Goal: Task Accomplishment & Management: Manage account settings

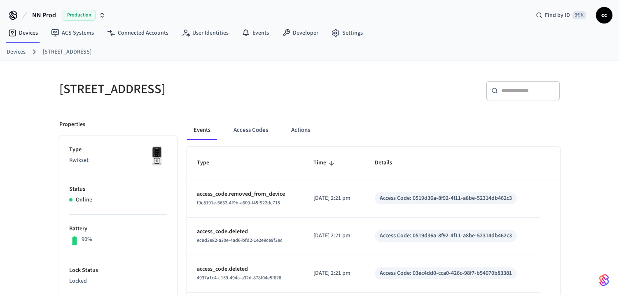
scroll to position [8, 0]
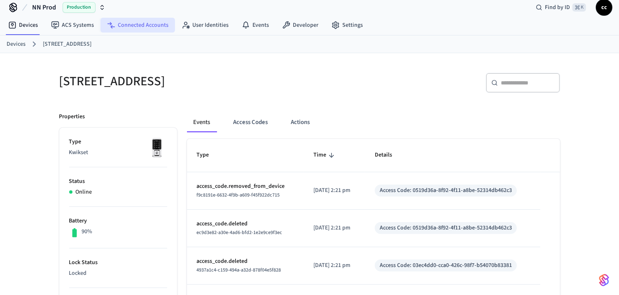
click at [153, 23] on link "Connected Accounts" at bounding box center [138, 25] width 75 height 15
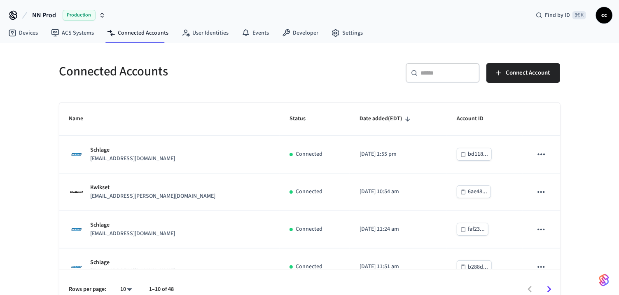
click at [425, 77] on div "​ ​" at bounding box center [443, 73] width 74 height 20
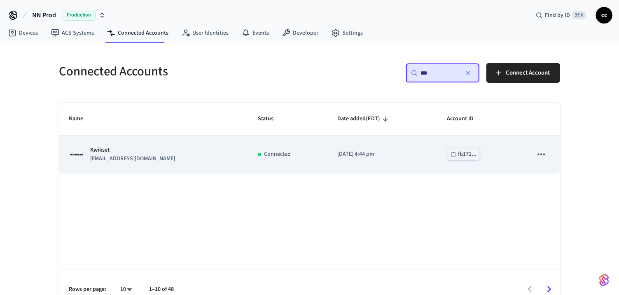
type input "***"
click at [382, 162] on td "[DATE] 4:44 pm" at bounding box center [383, 155] width 110 height 38
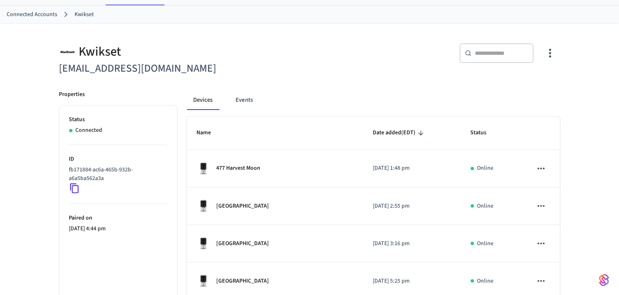
scroll to position [30, 0]
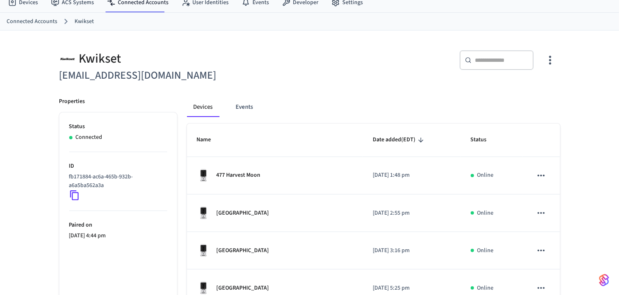
click at [490, 60] on input "text" at bounding box center [502, 60] width 54 height 8
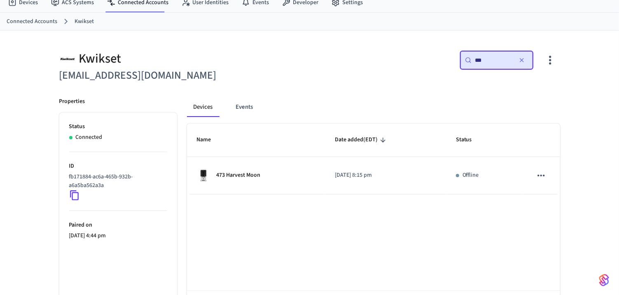
type input "***"
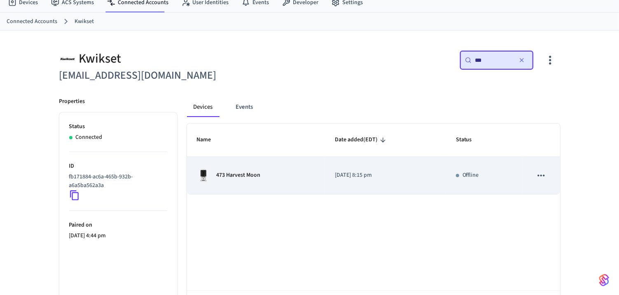
click at [266, 168] on td "473 Harvest Moon" at bounding box center [256, 176] width 138 height 38
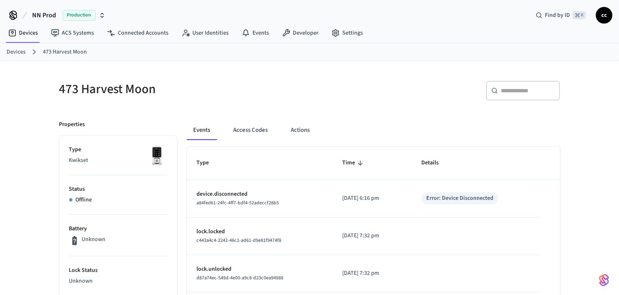
click at [16, 51] on link "Devices" at bounding box center [16, 52] width 19 height 9
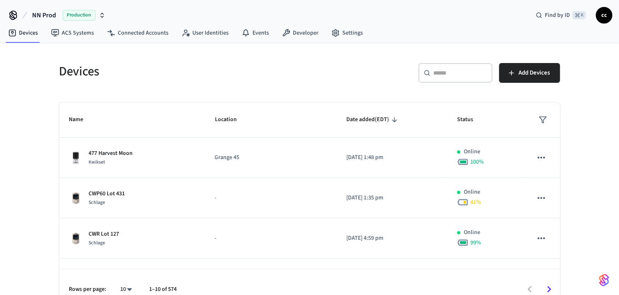
click at [442, 73] on input "text" at bounding box center [461, 73] width 54 height 8
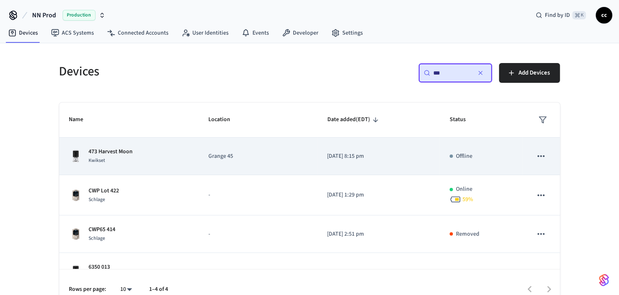
type input "***"
click at [547, 154] on button "sticky table" at bounding box center [541, 156] width 17 height 17
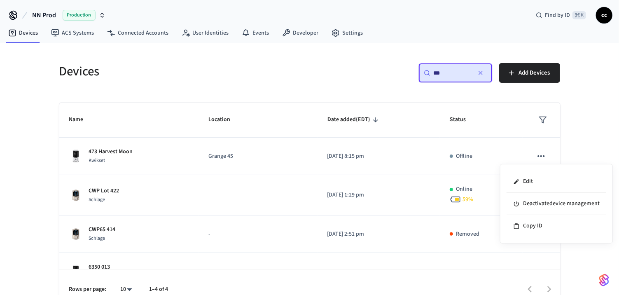
click at [542, 154] on div at bounding box center [309, 147] width 619 height 295
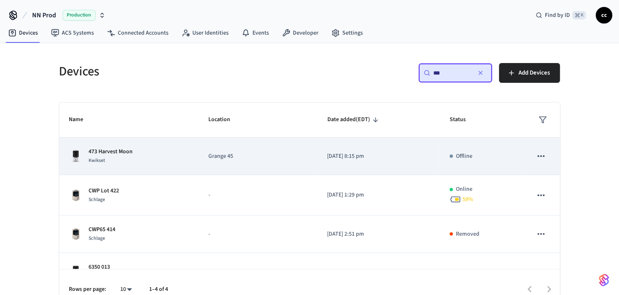
click at [252, 156] on p "Grange 45" at bounding box center [258, 156] width 99 height 9
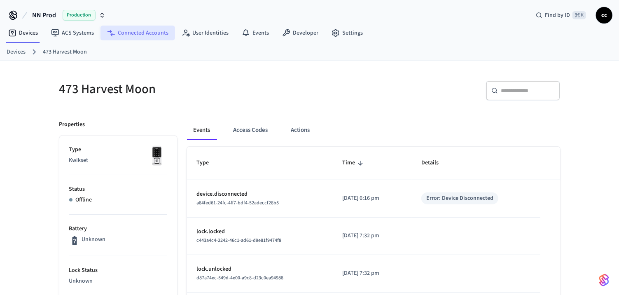
click at [155, 33] on link "Connected Accounts" at bounding box center [138, 33] width 75 height 15
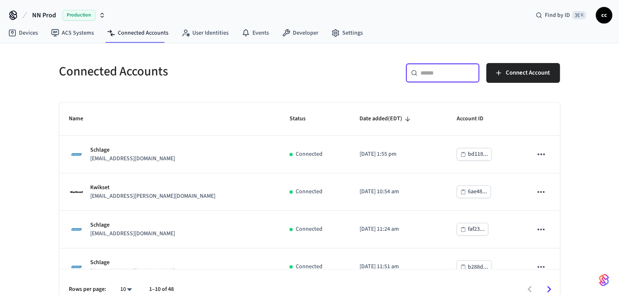
click at [426, 73] on input "text" at bounding box center [448, 73] width 54 height 8
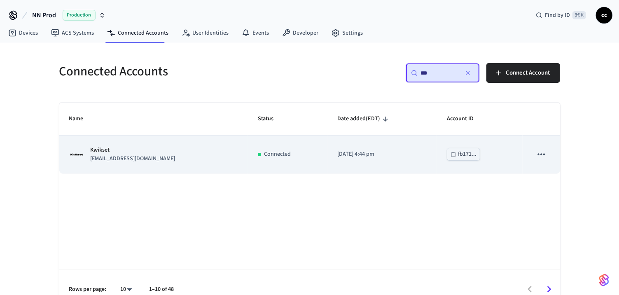
type input "***"
click at [400, 142] on td "[DATE] 4:44 pm" at bounding box center [383, 155] width 110 height 38
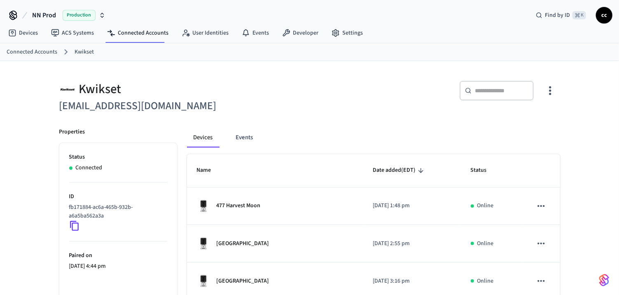
click at [549, 90] on icon "button" at bounding box center [550, 91] width 2 height 9
click at [524, 121] on span "Sync Account" at bounding box center [527, 124] width 33 height 8
click at [375, 143] on div at bounding box center [309, 147] width 619 height 295
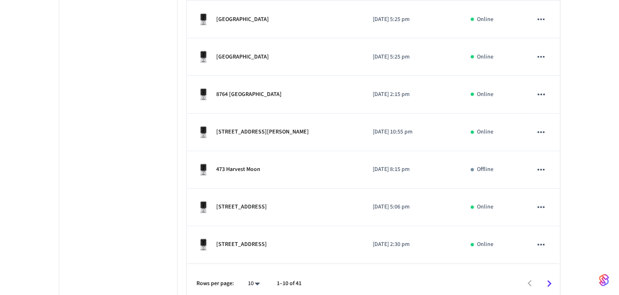
scroll to position [305, 0]
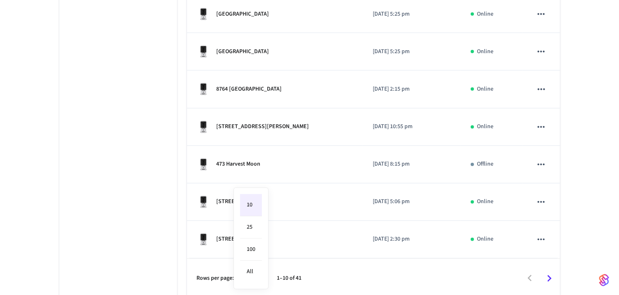
click at [252, 233] on li "25" at bounding box center [251, 227] width 22 height 22
type input "**"
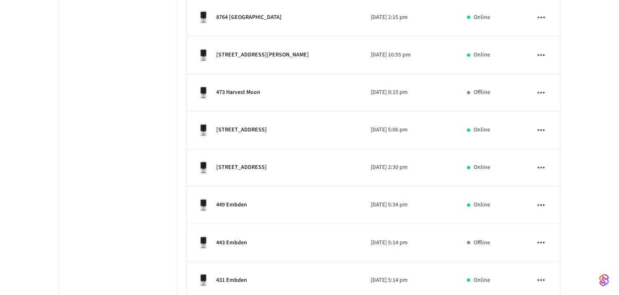
scroll to position [375, 0]
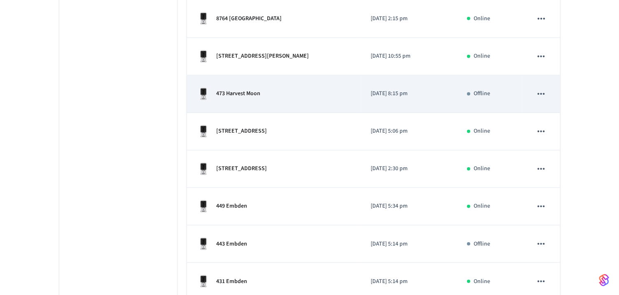
click at [310, 80] on td "473 Harvest Moon" at bounding box center [274, 94] width 174 height 38
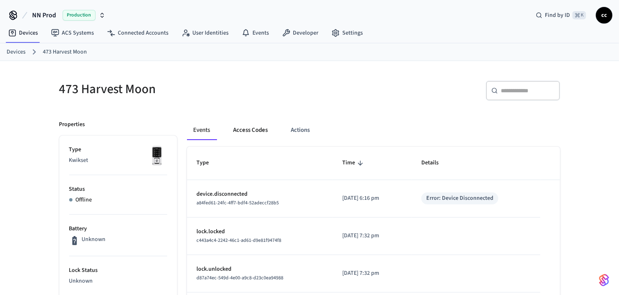
click at [263, 129] on button "Access Codes" at bounding box center [251, 130] width 48 height 20
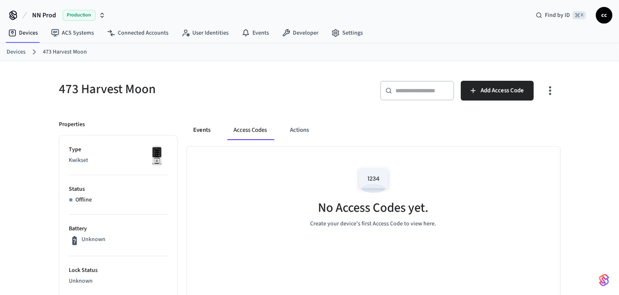
click at [209, 130] on button "Events" at bounding box center [202, 130] width 30 height 20
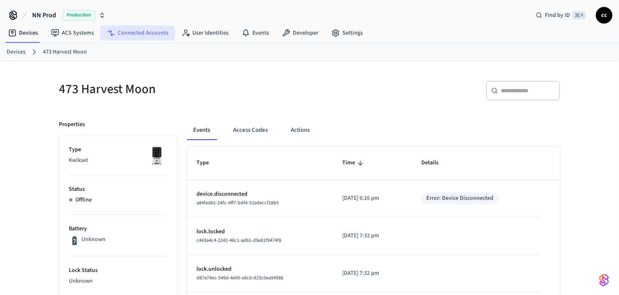
click at [145, 34] on link "Connected Accounts" at bounding box center [138, 33] width 75 height 15
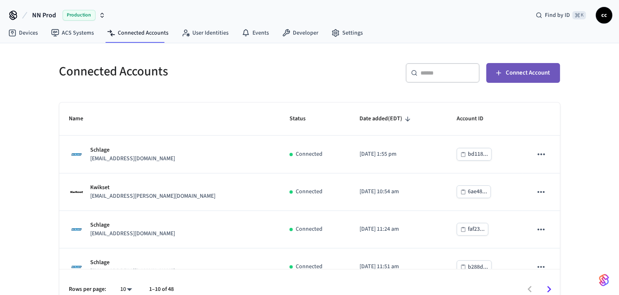
click at [517, 73] on span "Connect Account" at bounding box center [529, 73] width 44 height 11
drag, startPoint x: 433, startPoint y: 75, endPoint x: 428, endPoint y: 73, distance: 5.2
click at [433, 75] on input "text" at bounding box center [448, 73] width 54 height 8
click at [428, 73] on input "text" at bounding box center [448, 73] width 54 height 8
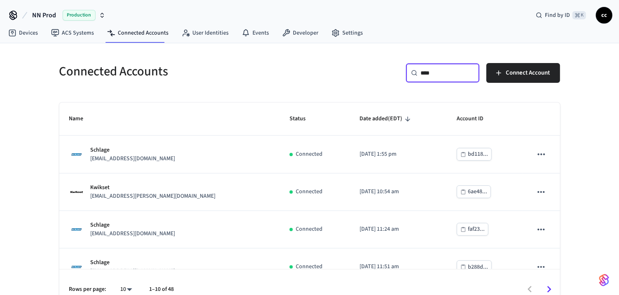
click at [428, 73] on input "****" at bounding box center [448, 73] width 54 height 8
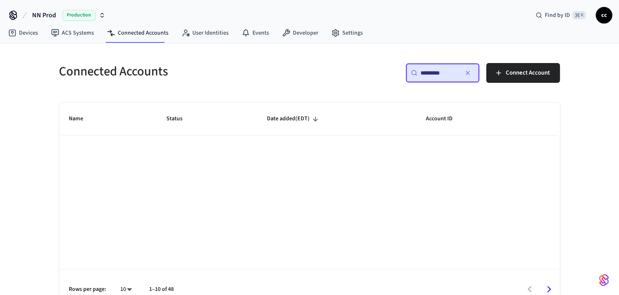
drag, startPoint x: 458, startPoint y: 73, endPoint x: 429, endPoint y: 72, distance: 28.9
click at [429, 72] on input "*********" at bounding box center [439, 73] width 37 height 8
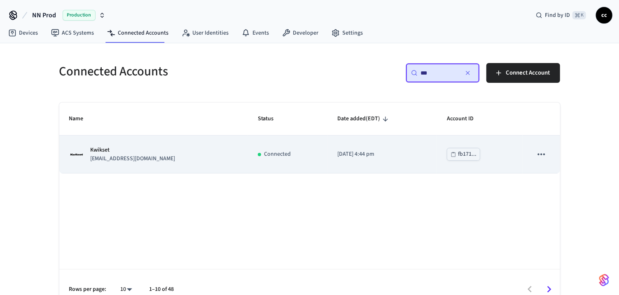
type input "***"
click at [420, 160] on td "[DATE] 4:44 pm" at bounding box center [383, 155] width 110 height 38
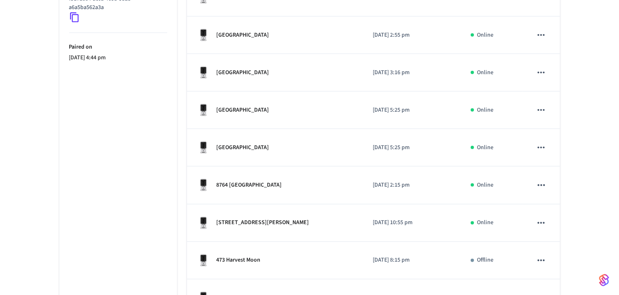
scroll to position [211, 0]
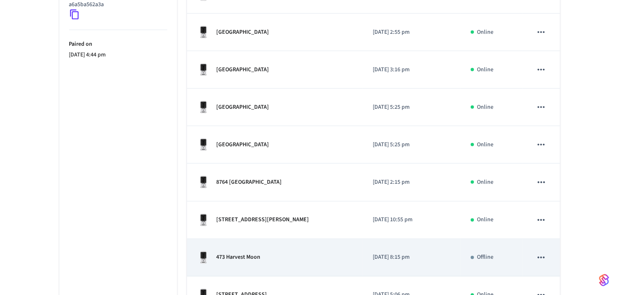
click at [406, 260] on td "[DATE] 8:15 pm" at bounding box center [412, 258] width 98 height 38
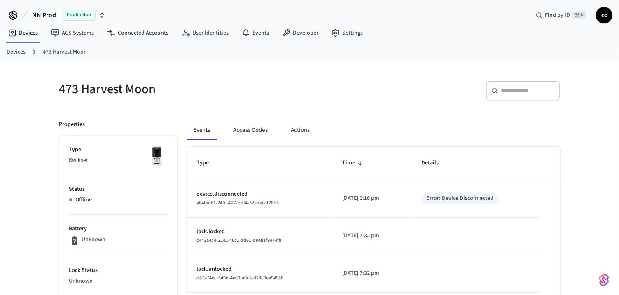
click at [13, 52] on link "Devices" at bounding box center [16, 52] width 19 height 9
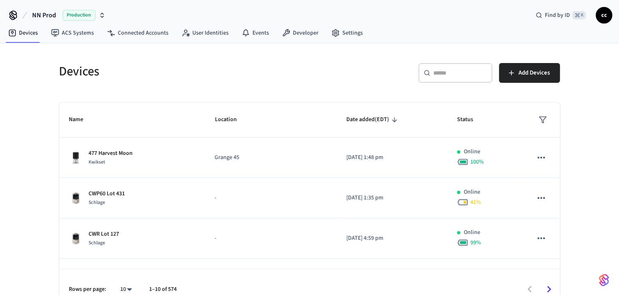
click at [439, 73] on input "text" at bounding box center [461, 73] width 54 height 8
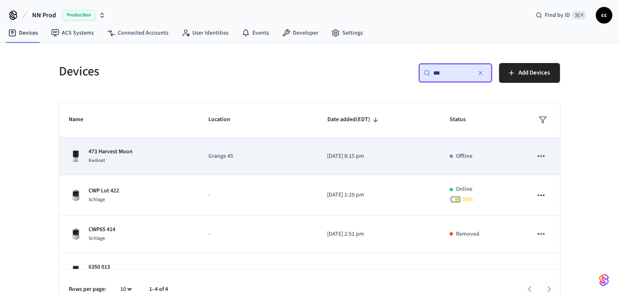
type input "***"
click at [545, 155] on icon "sticky table" at bounding box center [541, 156] width 11 height 11
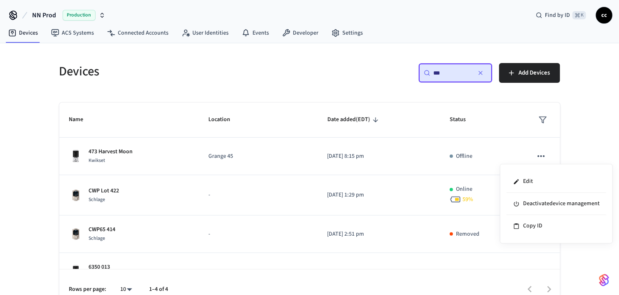
click at [493, 162] on div at bounding box center [309, 147] width 619 height 295
click at [493, 162] on td "Offline" at bounding box center [481, 157] width 83 height 38
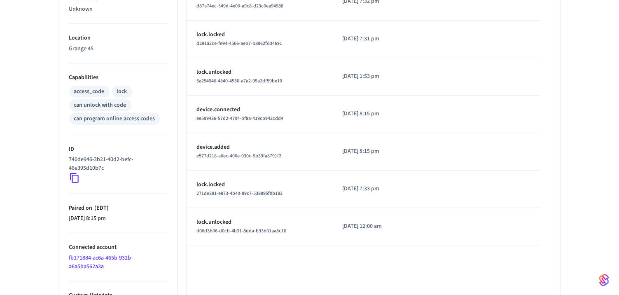
scroll to position [275, 0]
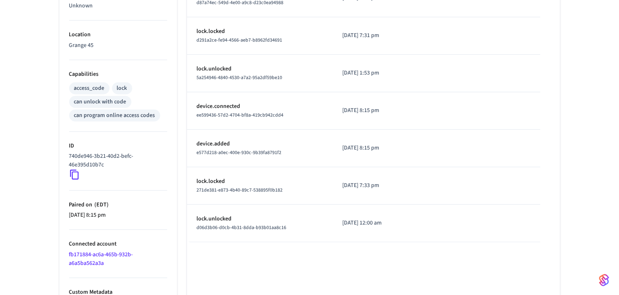
click at [74, 172] on icon at bounding box center [74, 174] width 11 height 11
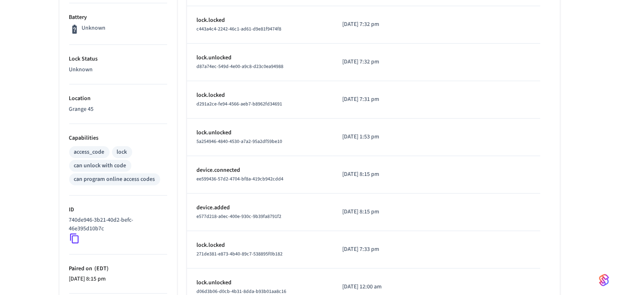
scroll to position [0, 0]
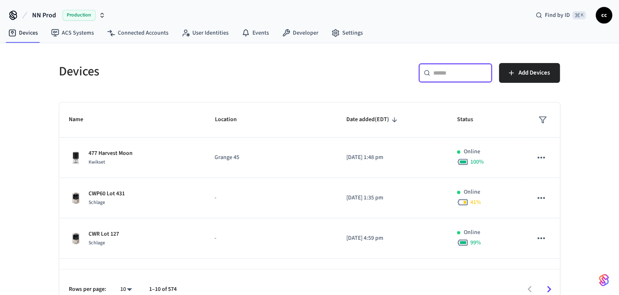
click at [443, 72] on input "text" at bounding box center [461, 73] width 54 height 8
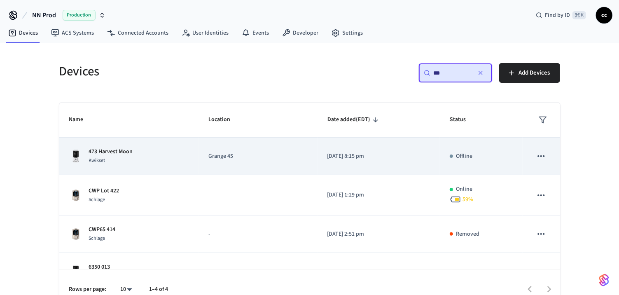
type input "***"
click at [542, 153] on icon "sticky table" at bounding box center [541, 156] width 11 height 11
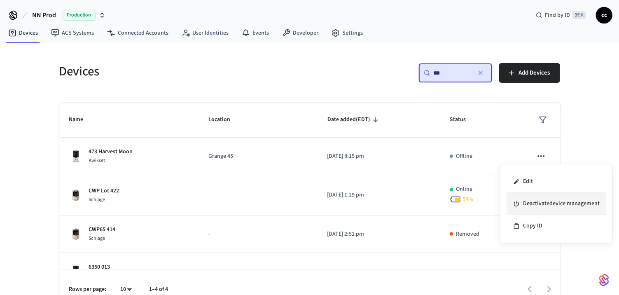
click at [537, 204] on li "Deactivate device management" at bounding box center [557, 204] width 100 height 22
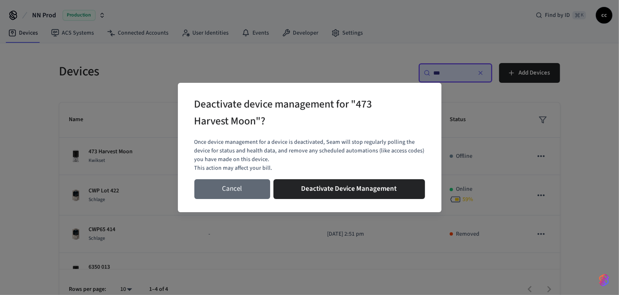
click at [233, 188] on button "Cancel" at bounding box center [233, 189] width 76 height 20
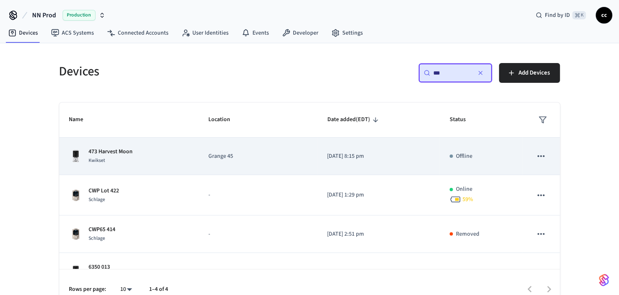
click at [253, 164] on td "Grange 45" at bounding box center [258, 157] width 119 height 38
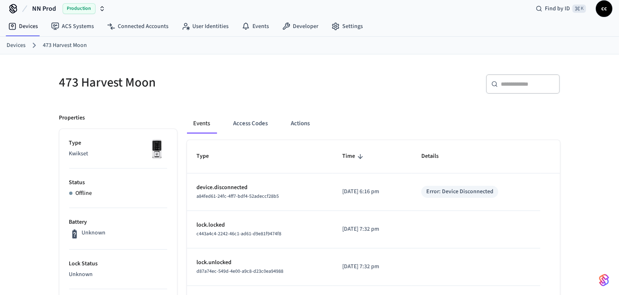
scroll to position [11, 0]
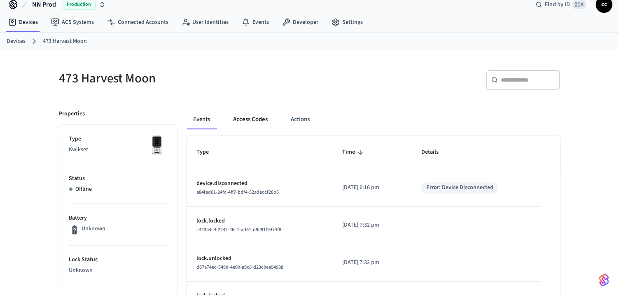
click at [254, 122] on button "Access Codes" at bounding box center [251, 120] width 48 height 20
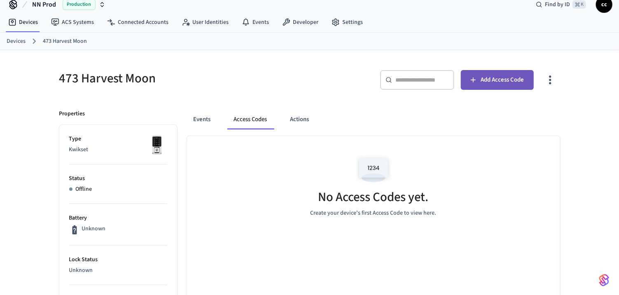
click at [493, 81] on span "Add Access Code" at bounding box center [502, 80] width 43 height 11
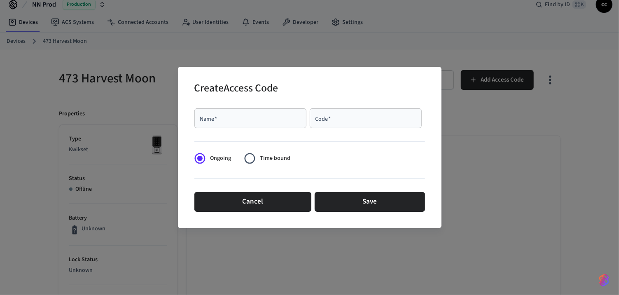
click at [289, 120] on input "Name   *" at bounding box center [250, 118] width 102 height 8
type input "****"
click at [372, 122] on input "Code   *" at bounding box center [366, 118] width 102 height 8
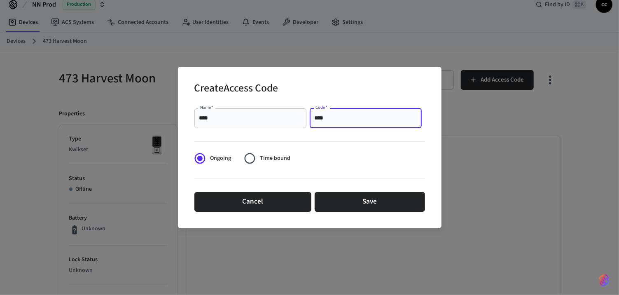
type input "****"
click at [276, 159] on span "Time bound" at bounding box center [275, 158] width 30 height 9
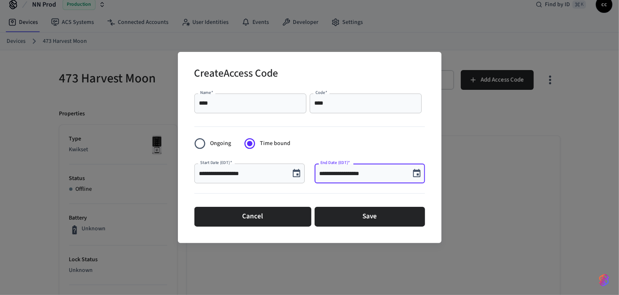
click at [376, 172] on input "**********" at bounding box center [363, 173] width 86 height 8
click at [353, 174] on input "**********" at bounding box center [363, 173] width 86 height 8
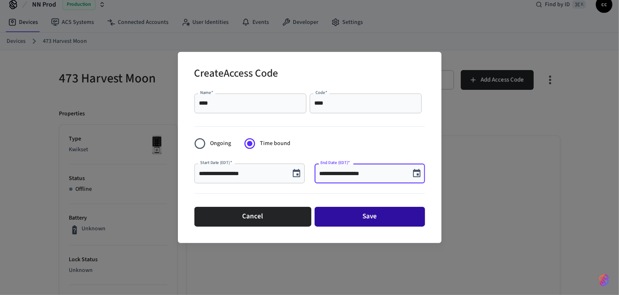
type input "**********"
click at [379, 214] on button "Save" at bounding box center [370, 217] width 110 height 20
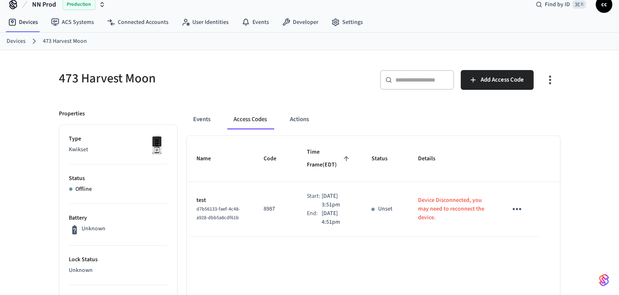
click at [432, 211] on p "Device Disconnected, you may need to reconnect the device." at bounding box center [453, 209] width 70 height 26
click at [517, 207] on icon "sticky table" at bounding box center [517, 209] width 13 height 13
click at [517, 207] on div at bounding box center [309, 147] width 619 height 295
click at [202, 117] on button "Events" at bounding box center [202, 120] width 30 height 20
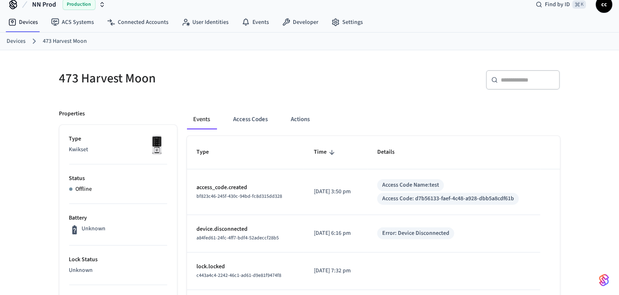
scroll to position [0, 0]
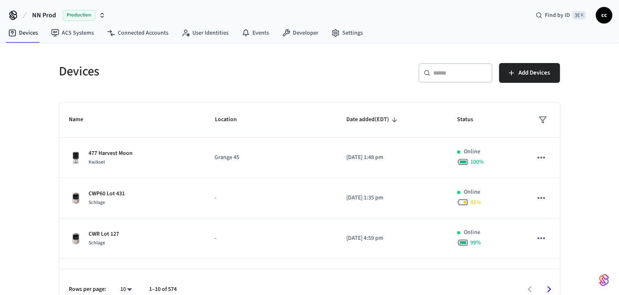
click at [443, 71] on input "text" at bounding box center [461, 73] width 54 height 8
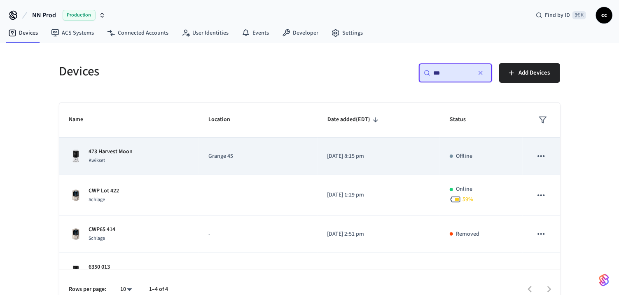
type input "***"
click at [537, 156] on icon "sticky table" at bounding box center [541, 156] width 11 height 11
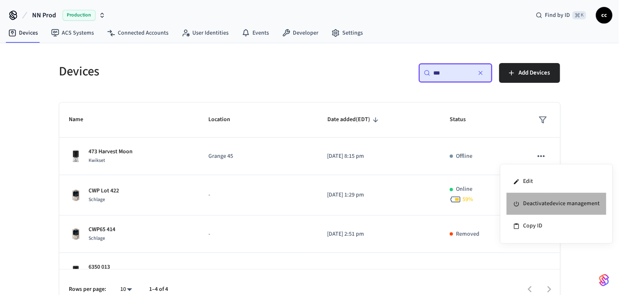
click at [538, 202] on li "Deactivate device management" at bounding box center [557, 204] width 100 height 22
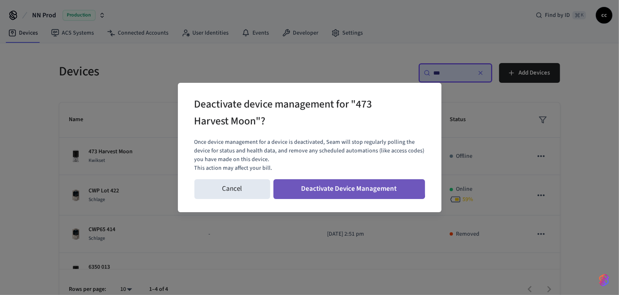
click at [346, 185] on button "Deactivate Device Management" at bounding box center [350, 189] width 152 height 20
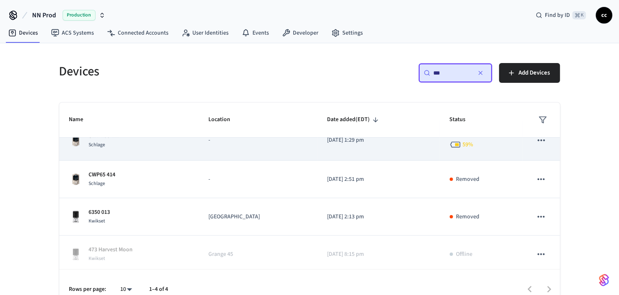
scroll to position [20, 0]
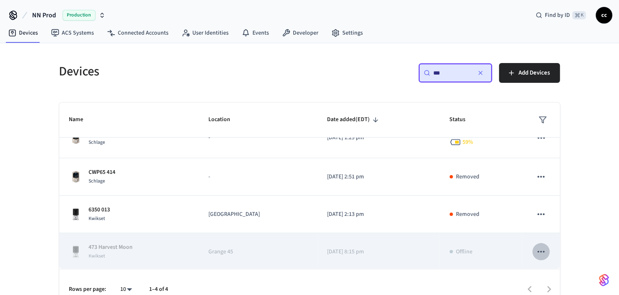
click at [544, 251] on icon "sticky table" at bounding box center [541, 252] width 7 height 2
click at [544, 251] on li "Activate device management" at bounding box center [560, 249] width 94 height 22
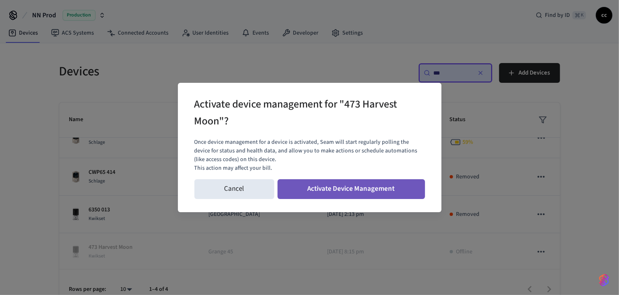
click at [345, 187] on button "Activate Device Management" at bounding box center [352, 189] width 148 height 20
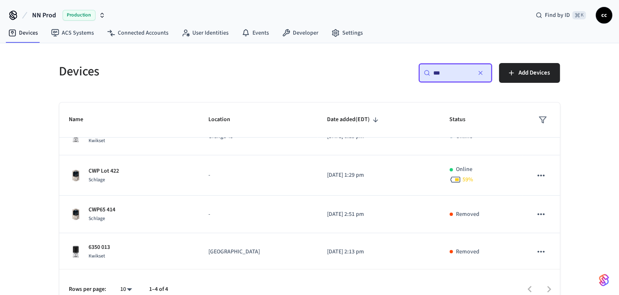
scroll to position [0, 0]
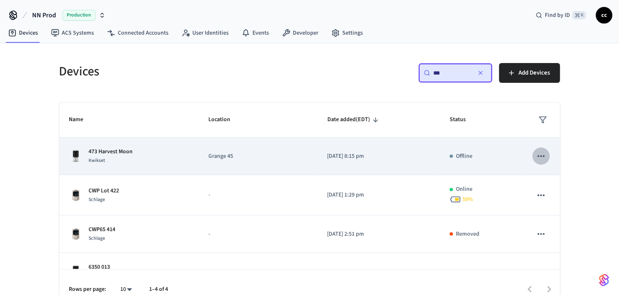
click at [540, 157] on icon "sticky table" at bounding box center [541, 156] width 11 height 11
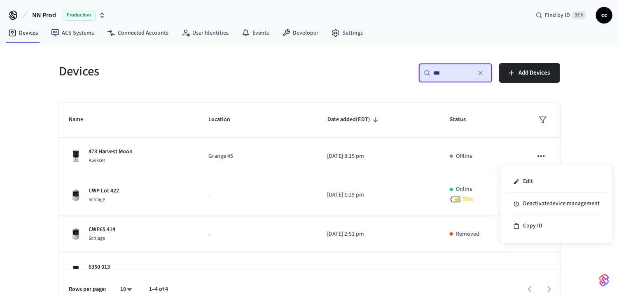
click at [435, 157] on div at bounding box center [309, 147] width 619 height 295
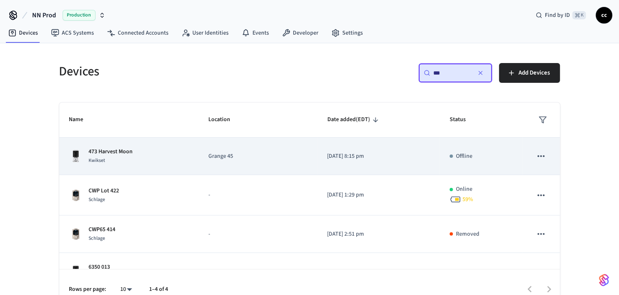
click at [385, 150] on td "[DATE] 8:15 pm" at bounding box center [379, 157] width 122 height 38
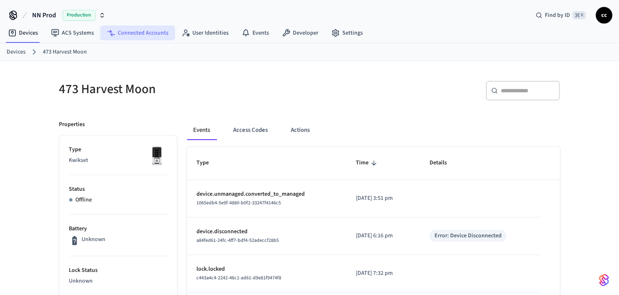
click at [132, 32] on link "Connected Accounts" at bounding box center [138, 33] width 75 height 15
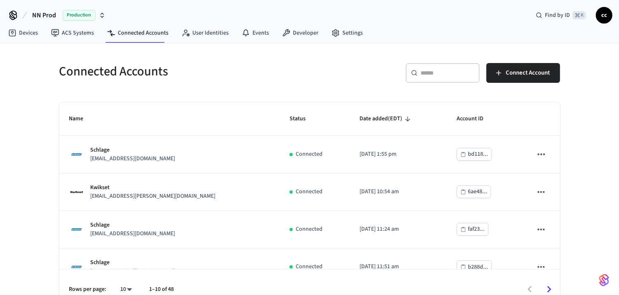
click at [436, 76] on input "text" at bounding box center [448, 73] width 54 height 8
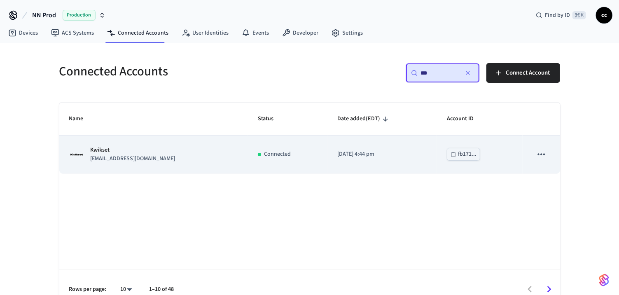
type input "***"
click at [409, 157] on p "[DATE] 4:44 pm" at bounding box center [383, 154] width 90 height 9
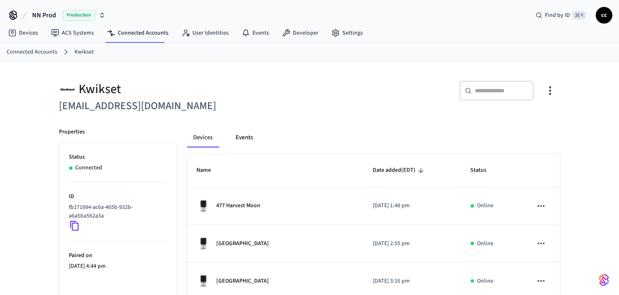
click at [244, 131] on button "Events" at bounding box center [245, 138] width 30 height 20
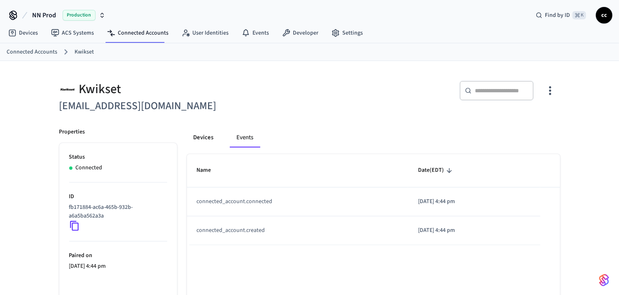
click at [205, 139] on button "Devices" at bounding box center [203, 138] width 33 height 20
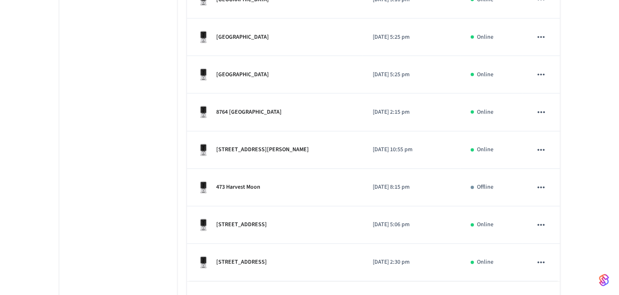
scroll to position [305, 0]
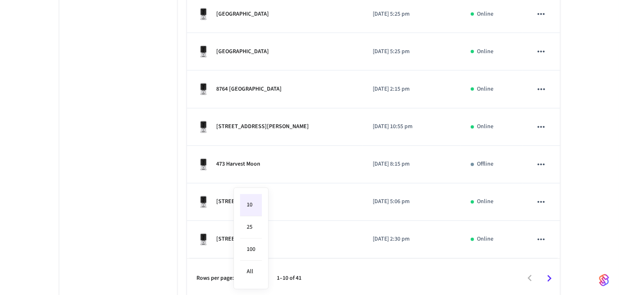
click at [253, 231] on li "25" at bounding box center [251, 227] width 22 height 22
type input "**"
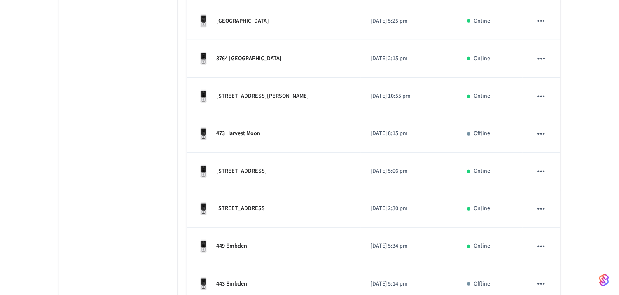
scroll to position [333, 0]
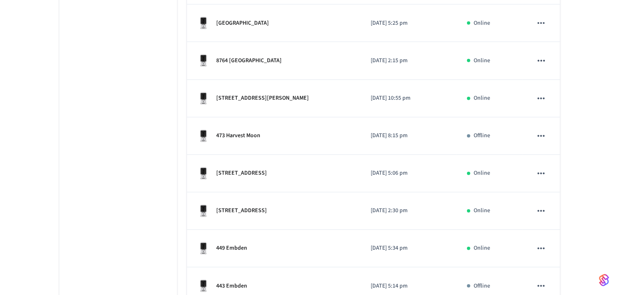
click at [258, 142] on td "473 Harvest Moon" at bounding box center [274, 136] width 174 height 38
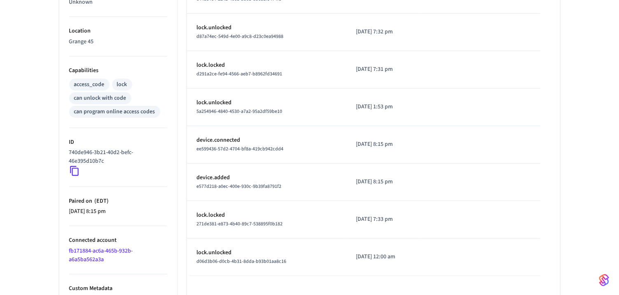
scroll to position [281, 0]
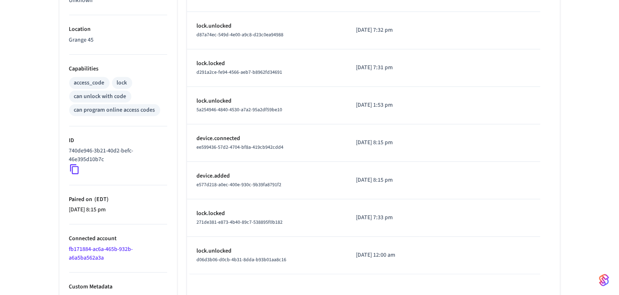
click at [73, 165] on icon at bounding box center [74, 170] width 9 height 10
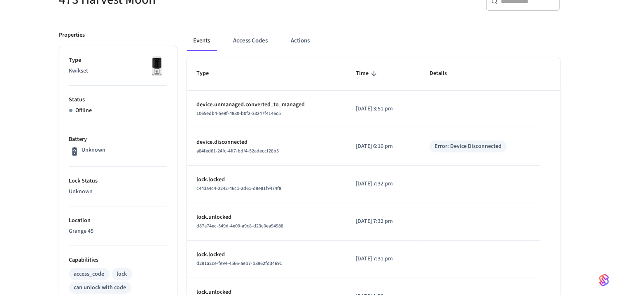
scroll to position [0, 0]
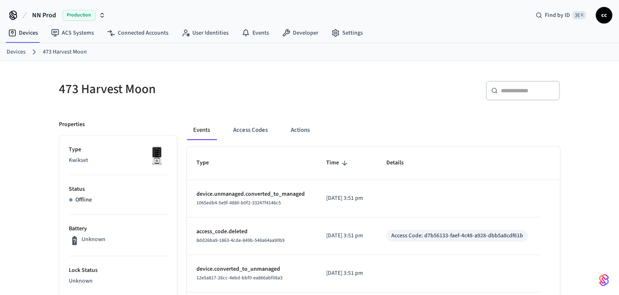
click at [13, 51] on link "Devices" at bounding box center [16, 52] width 19 height 9
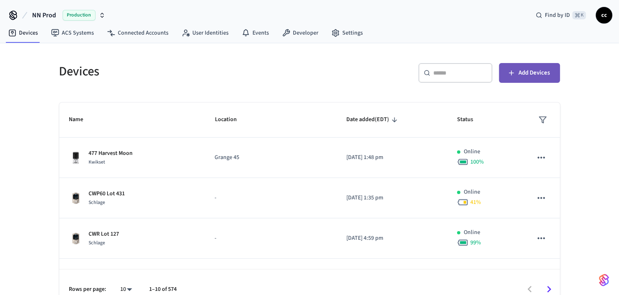
click at [527, 73] on span "Add Devices" at bounding box center [534, 73] width 31 height 11
click at [439, 72] on input "text" at bounding box center [461, 73] width 54 height 8
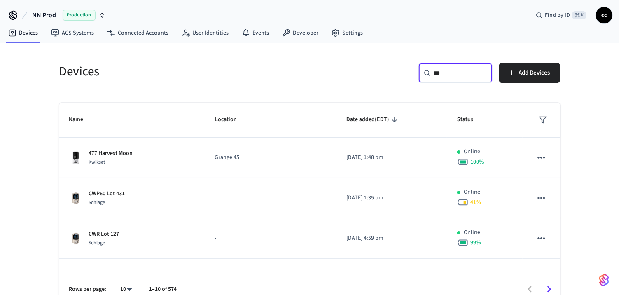
click at [439, 72] on input "***" at bounding box center [461, 73] width 54 height 8
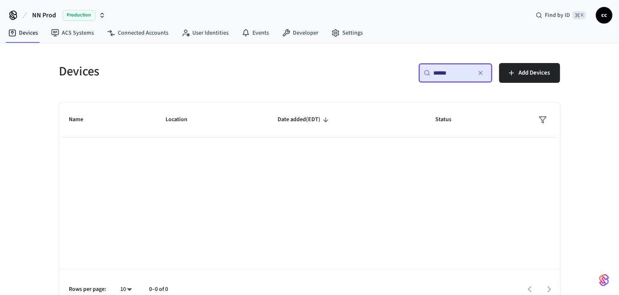
drag, startPoint x: 458, startPoint y: 77, endPoint x: 436, endPoint y: 74, distance: 22.0
click at [453, 75] on input "******" at bounding box center [452, 73] width 37 height 8
click at [436, 74] on input "******" at bounding box center [452, 73] width 37 height 8
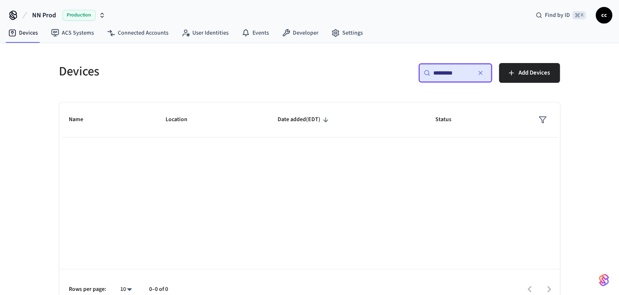
click at [450, 69] on input "*********" at bounding box center [452, 73] width 37 height 8
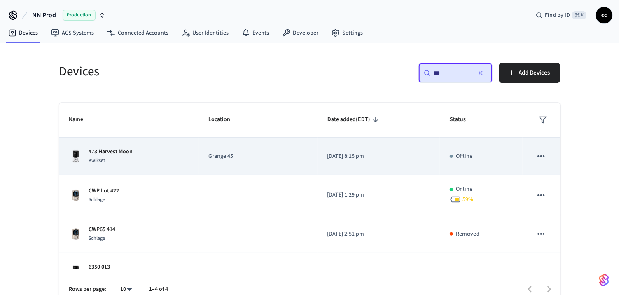
type input "***"
click at [418, 167] on td "[DATE] 8:15 pm" at bounding box center [379, 157] width 122 height 38
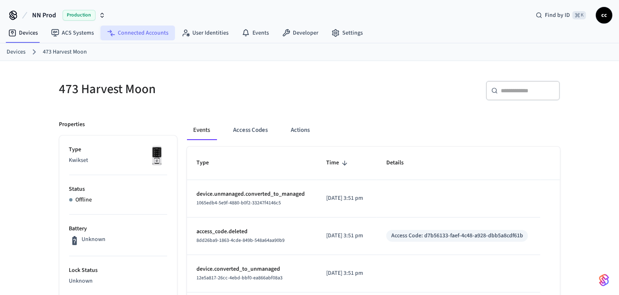
click at [132, 36] on link "Connected Accounts" at bounding box center [138, 33] width 75 height 15
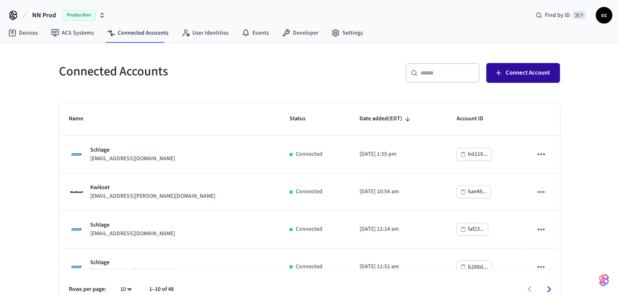
click at [522, 76] on span "Connect Account" at bounding box center [529, 73] width 44 height 11
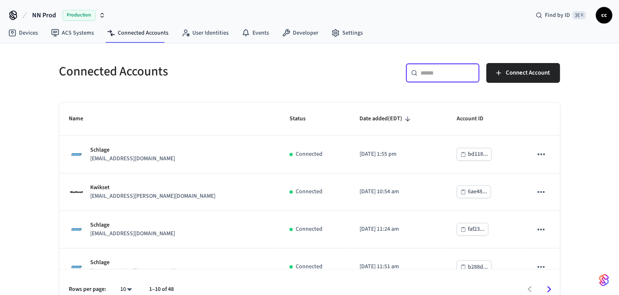
click at [427, 75] on input "text" at bounding box center [448, 73] width 54 height 8
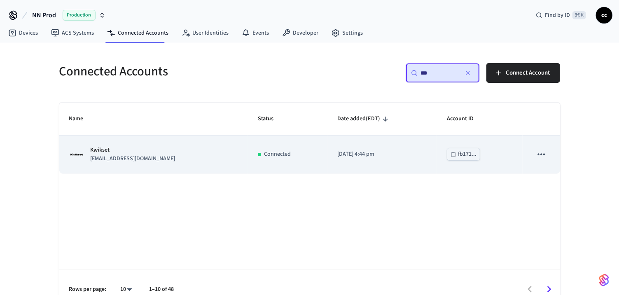
type input "***"
click at [392, 156] on p "[DATE] 4:44 pm" at bounding box center [383, 154] width 90 height 9
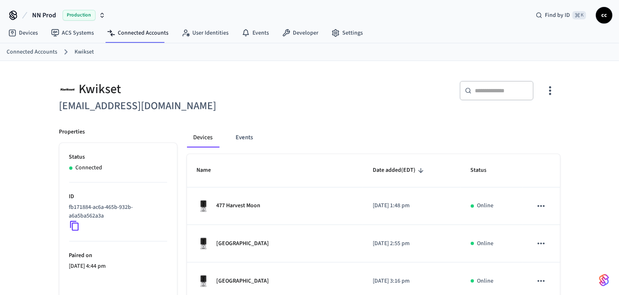
click at [486, 92] on input "text" at bounding box center [502, 91] width 54 height 8
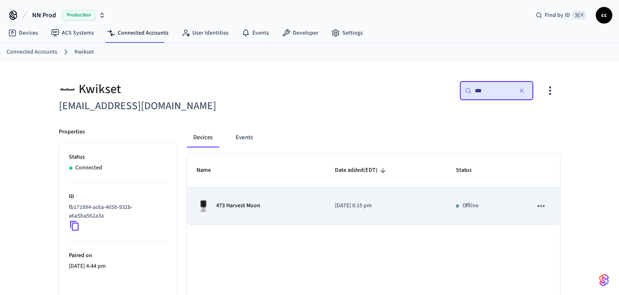
type input "***"
click at [439, 204] on td "[DATE] 8:15 pm" at bounding box center [385, 207] width 121 height 38
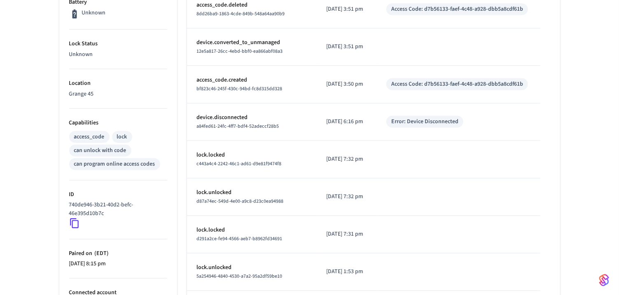
scroll to position [234, 0]
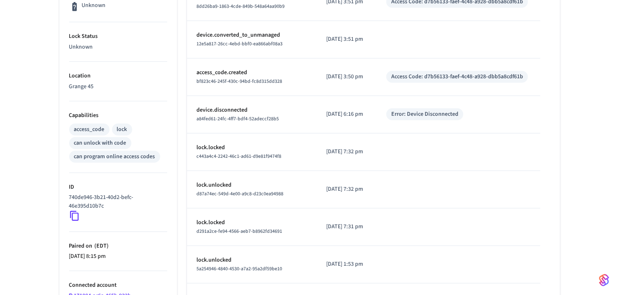
click at [77, 215] on icon at bounding box center [74, 216] width 11 height 11
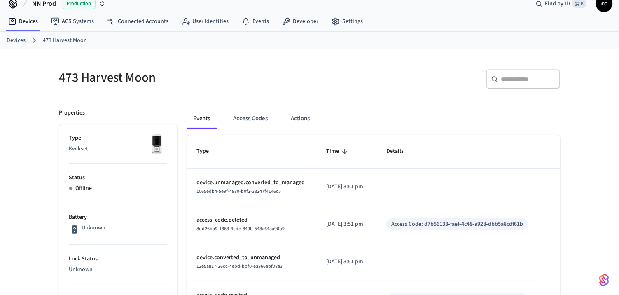
scroll to position [0, 0]
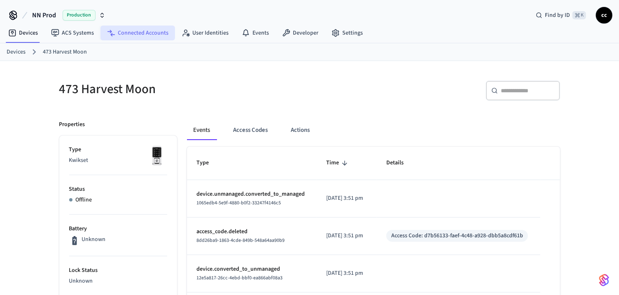
click at [120, 31] on link "Connected Accounts" at bounding box center [138, 33] width 75 height 15
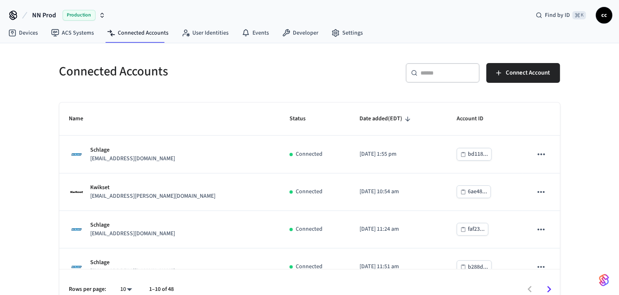
click at [14, 16] on icon at bounding box center [13, 15] width 13 height 13
click at [36, 16] on span "NN Prod" at bounding box center [44, 15] width 24 height 10
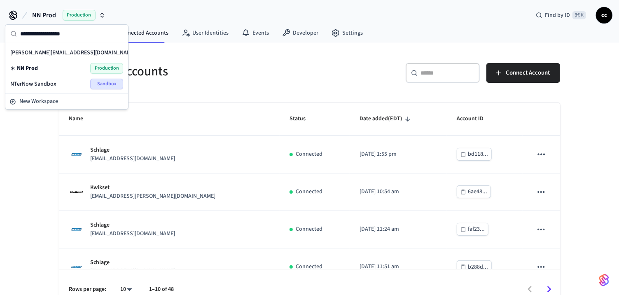
click at [27, 138] on div "Connected Accounts ​ ​ Connect Account Name Status Date added (EDT) Account ID …" at bounding box center [309, 176] width 619 height 266
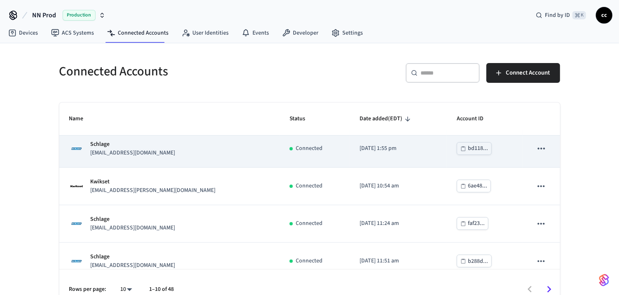
scroll to position [8, 0]
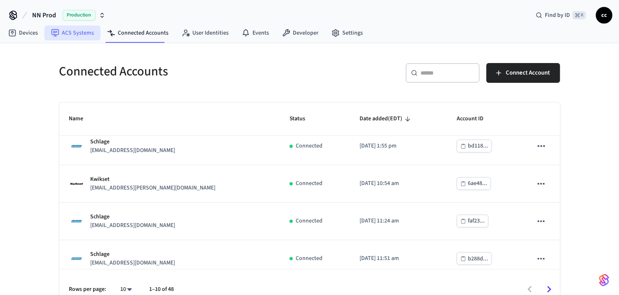
click at [74, 33] on link "ACS Systems" at bounding box center [73, 33] width 56 height 15
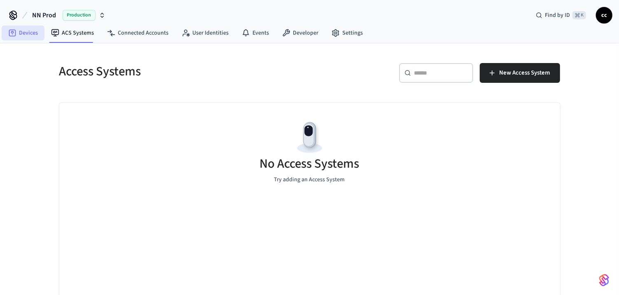
click at [29, 33] on link "Devices" at bounding box center [23, 33] width 43 height 15
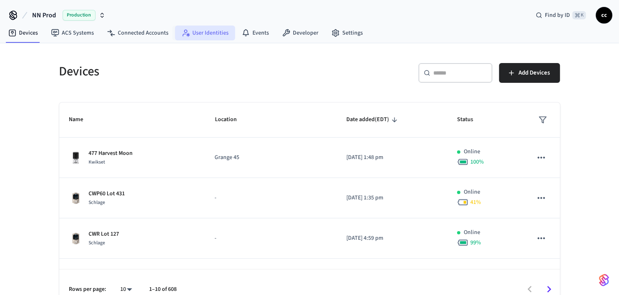
click at [203, 30] on link "User Identities" at bounding box center [205, 33] width 60 height 15
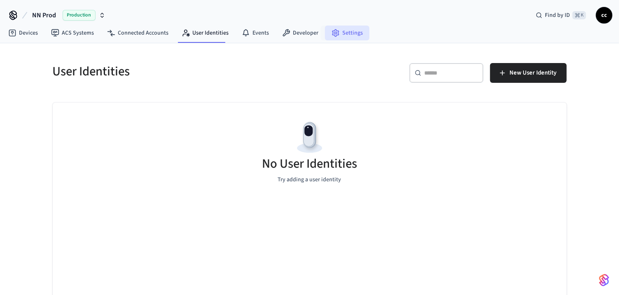
click at [341, 37] on link "Settings" at bounding box center [347, 33] width 45 height 15
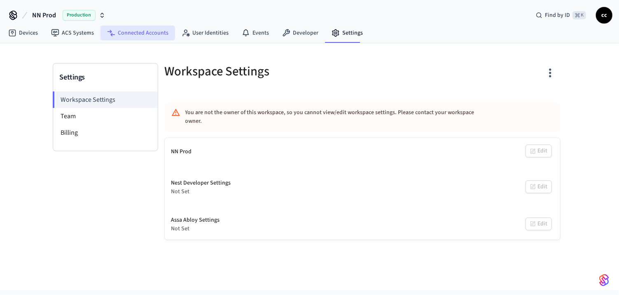
click at [132, 32] on link "Connected Accounts" at bounding box center [138, 33] width 75 height 15
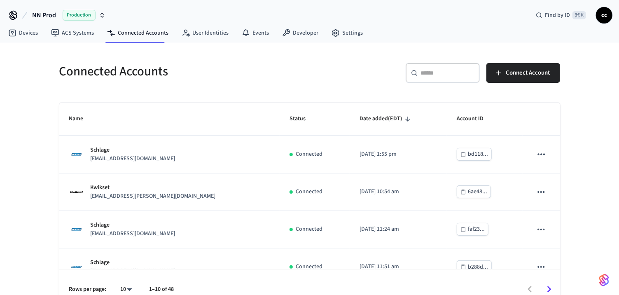
click at [436, 75] on input "text" at bounding box center [448, 73] width 54 height 8
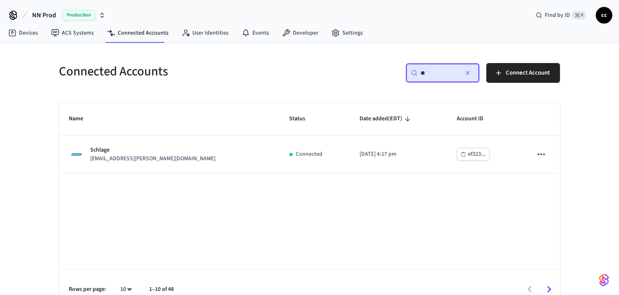
type input "*"
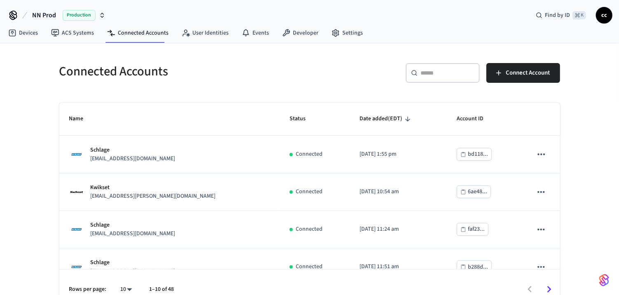
click at [14, 12] on icon at bounding box center [13, 15] width 13 height 13
click at [39, 16] on span "NN Prod" at bounding box center [44, 15] width 24 height 10
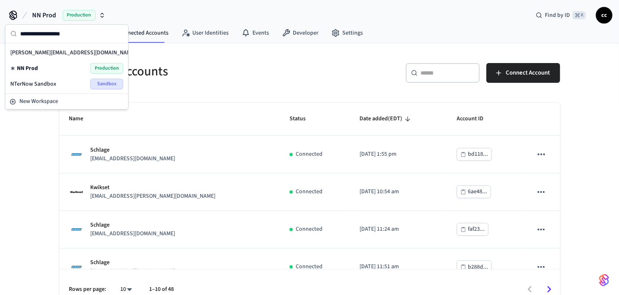
click at [33, 124] on div "Connected Accounts ​ ​ Connect Account Name Status Date added (EDT) Account ID …" at bounding box center [309, 176] width 619 height 266
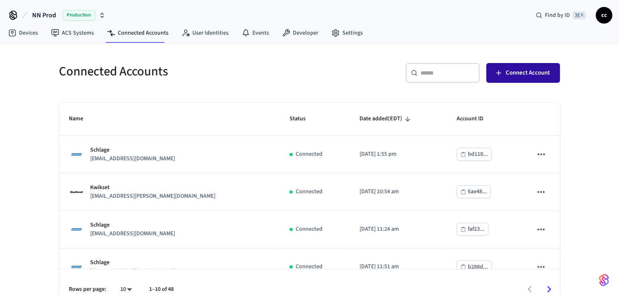
click at [524, 73] on span "Connect Account" at bounding box center [529, 73] width 44 height 11
click at [41, 14] on span "NN Prod" at bounding box center [44, 15] width 24 height 10
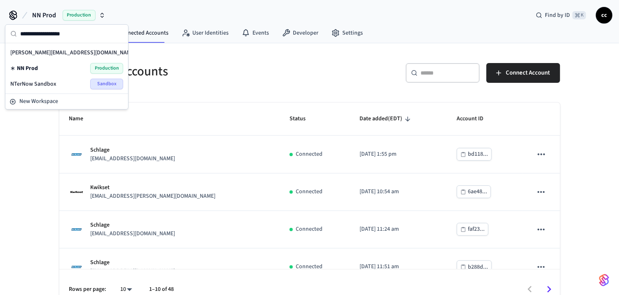
click at [30, 137] on div "Connected Accounts ​ ​ Connect Account Name Status Date added (EDT) Account ID …" at bounding box center [309, 176] width 619 height 266
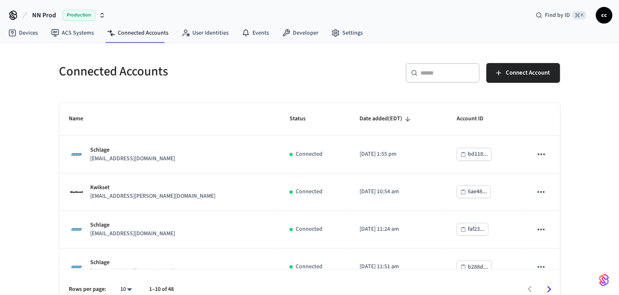
click at [606, 16] on span "cc" at bounding box center [604, 15] width 15 height 15
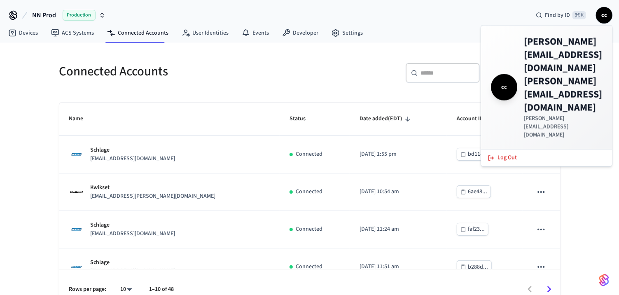
click at [505, 14] on div "NN Prod Production Find by ID ⌘ K cc" at bounding box center [309, 12] width 619 height 24
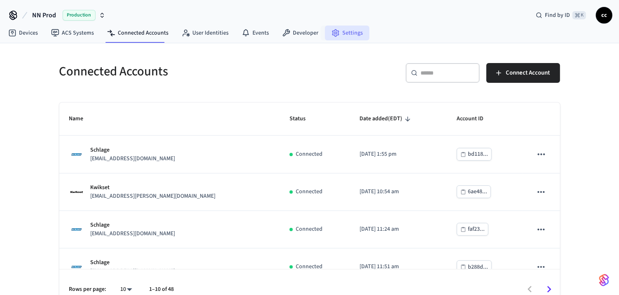
click at [348, 31] on link "Settings" at bounding box center [347, 33] width 45 height 15
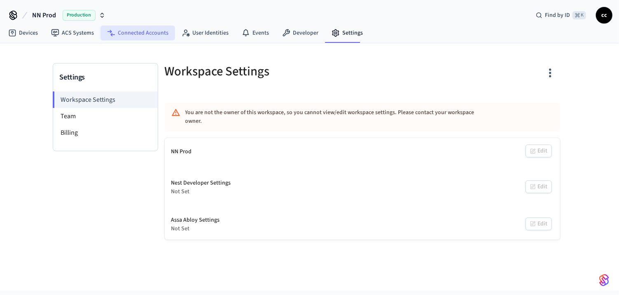
click at [152, 29] on link "Connected Accounts" at bounding box center [138, 33] width 75 height 15
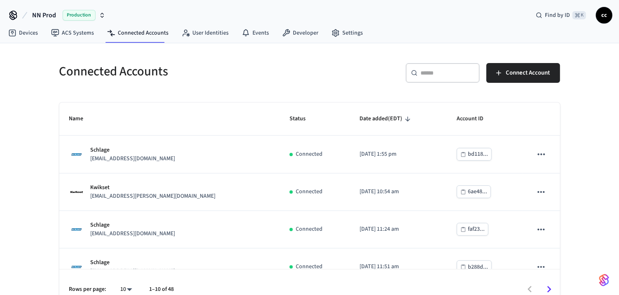
click at [439, 72] on input "text" at bounding box center [448, 73] width 54 height 8
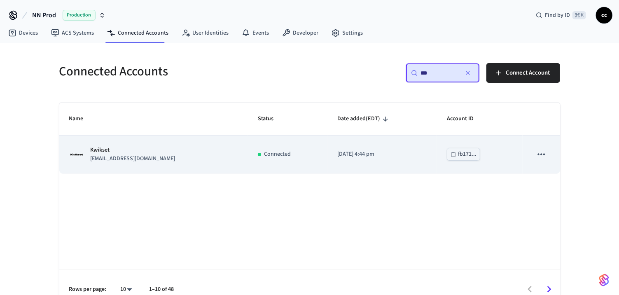
type input "***"
click at [397, 154] on p "[DATE] 4:44 pm" at bounding box center [383, 154] width 90 height 9
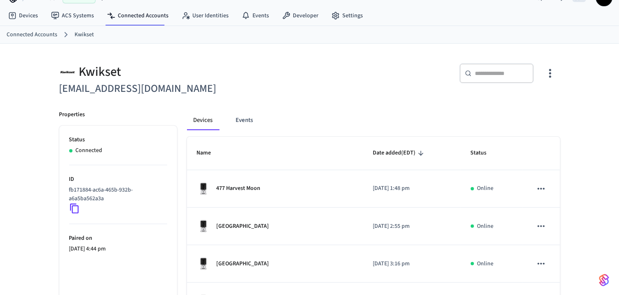
scroll to position [16, 0]
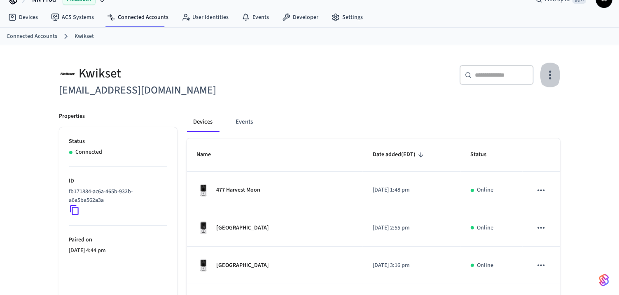
click at [552, 73] on icon "button" at bounding box center [550, 74] width 13 height 13
click at [402, 65] on div at bounding box center [309, 147] width 619 height 295
click at [147, 19] on link "Connected Accounts" at bounding box center [138, 17] width 75 height 15
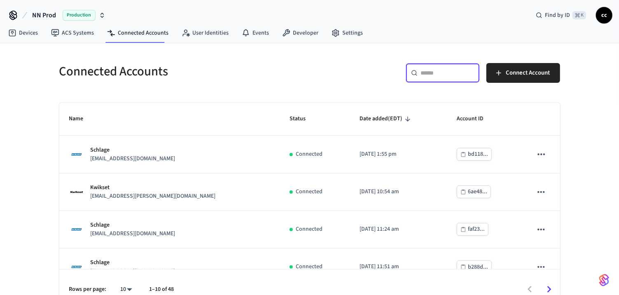
click at [434, 75] on input "text" at bounding box center [448, 73] width 54 height 8
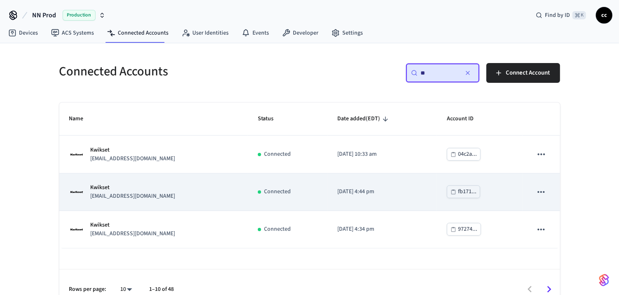
type input "**"
click at [542, 192] on icon "sticky table" at bounding box center [541, 192] width 11 height 11
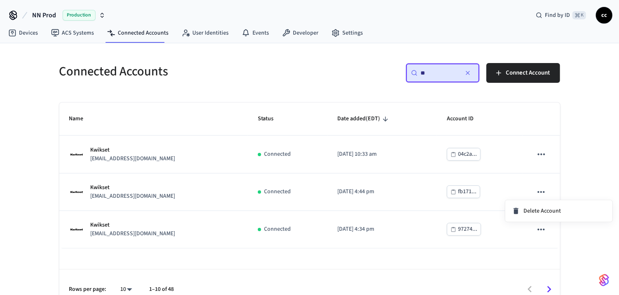
click at [565, 185] on div at bounding box center [309, 147] width 619 height 295
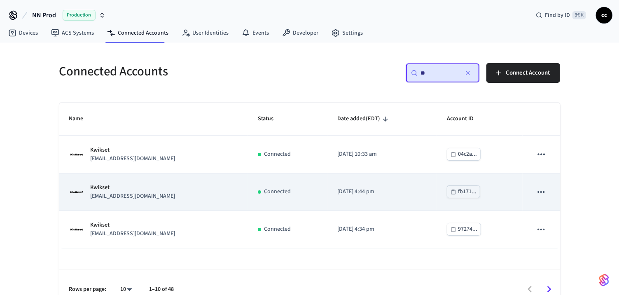
click at [236, 198] on td "Kwikset [EMAIL_ADDRESS][DOMAIN_NAME]" at bounding box center [153, 193] width 189 height 38
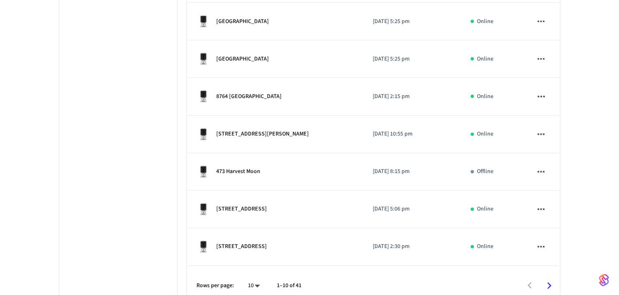
scroll to position [305, 0]
